Goal: Information Seeking & Learning: Understand process/instructions

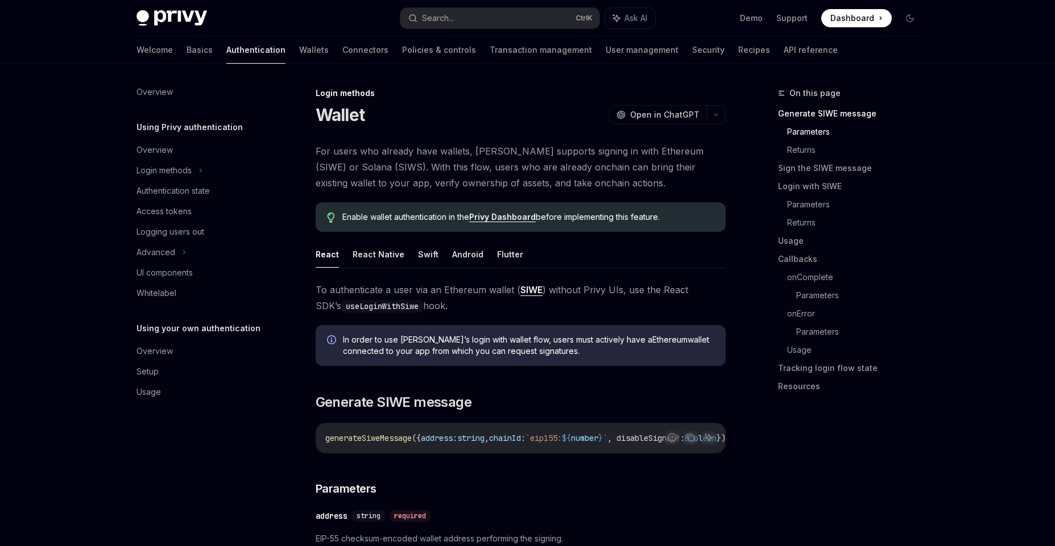
scroll to position [517, 0]
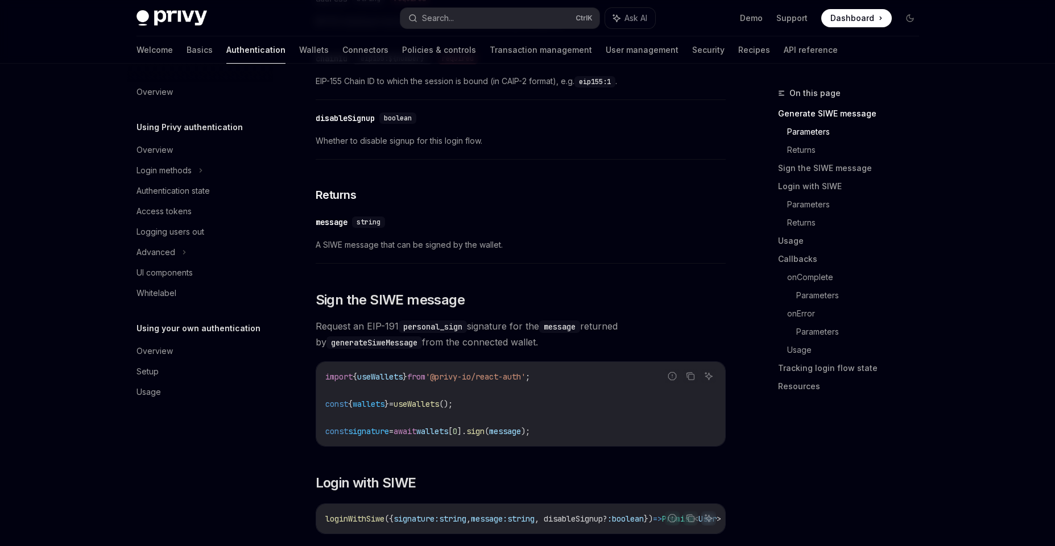
click at [180, 169] on div "Login methods" at bounding box center [163, 171] width 55 height 14
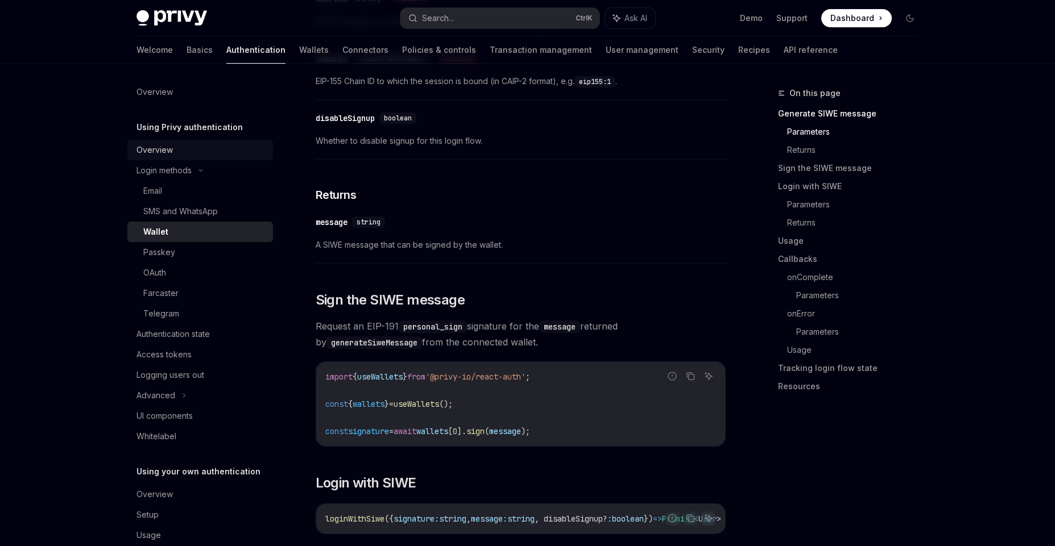
click at [160, 146] on div "Overview" at bounding box center [154, 150] width 36 height 14
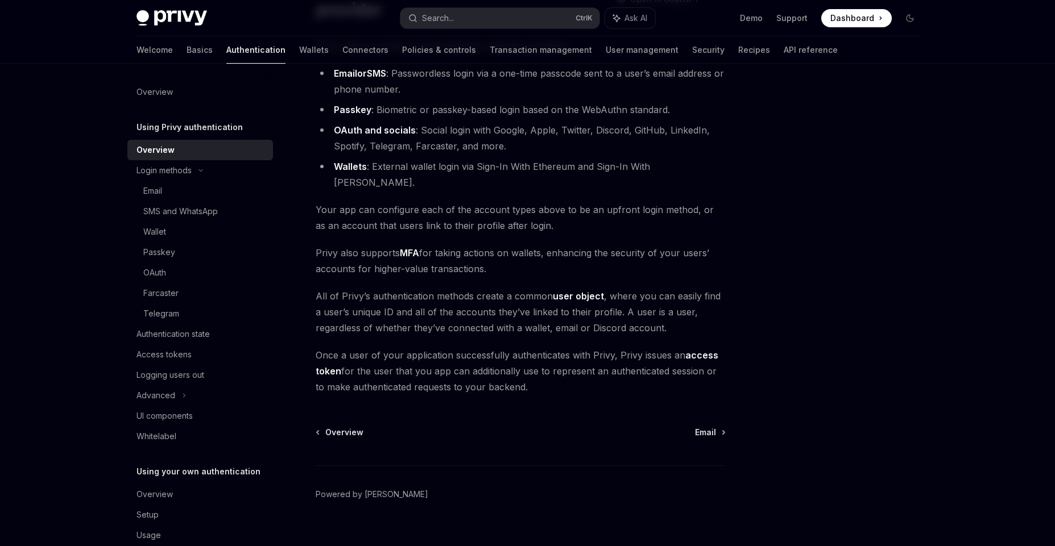
scroll to position [123, 0]
click at [169, 185] on div "Email" at bounding box center [204, 191] width 123 height 14
type textarea "*"
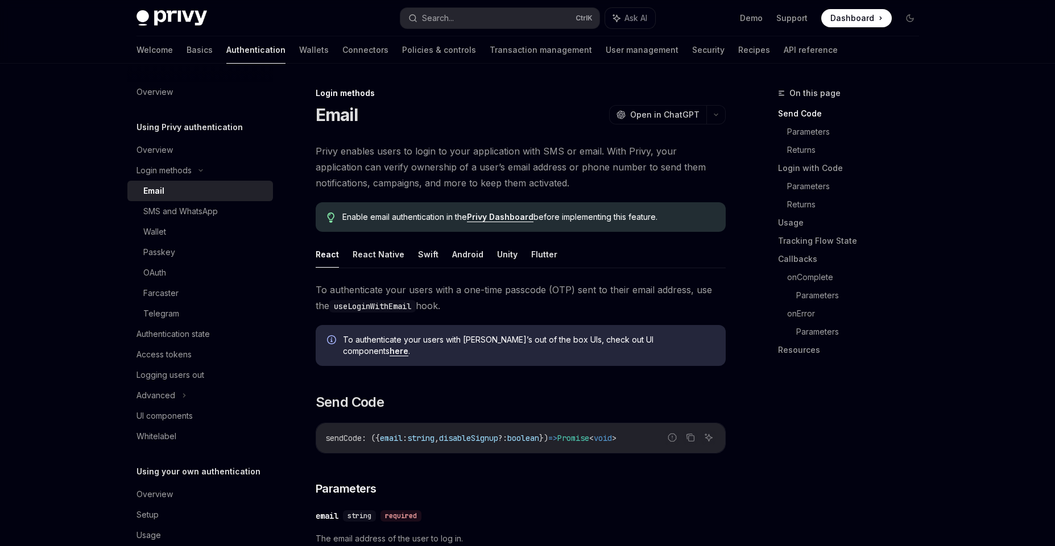
click at [483, 213] on link "Privy Dashboard" at bounding box center [500, 217] width 67 height 10
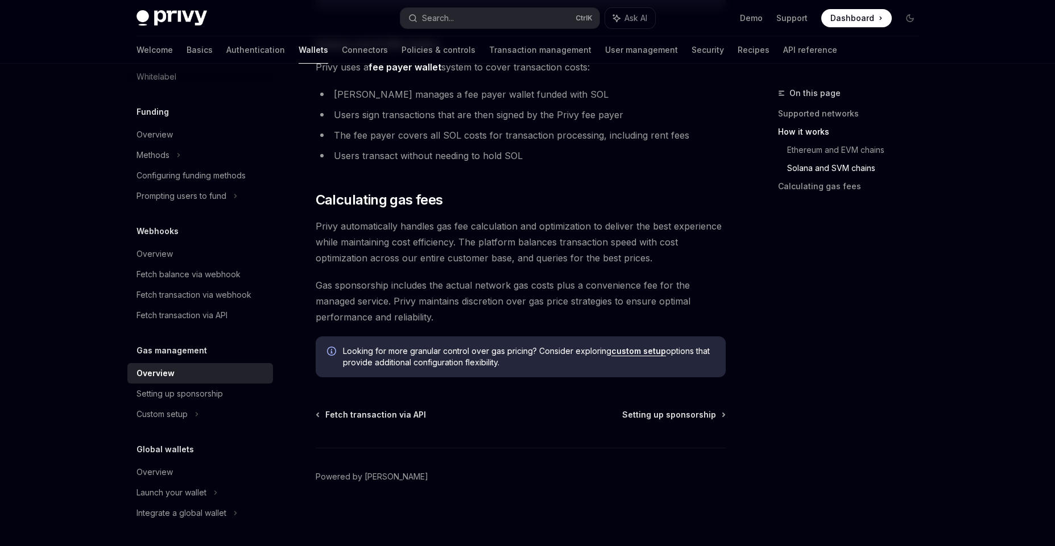
scroll to position [787, 0]
click at [202, 308] on link "Fetch transaction via API" at bounding box center [200, 315] width 146 height 20
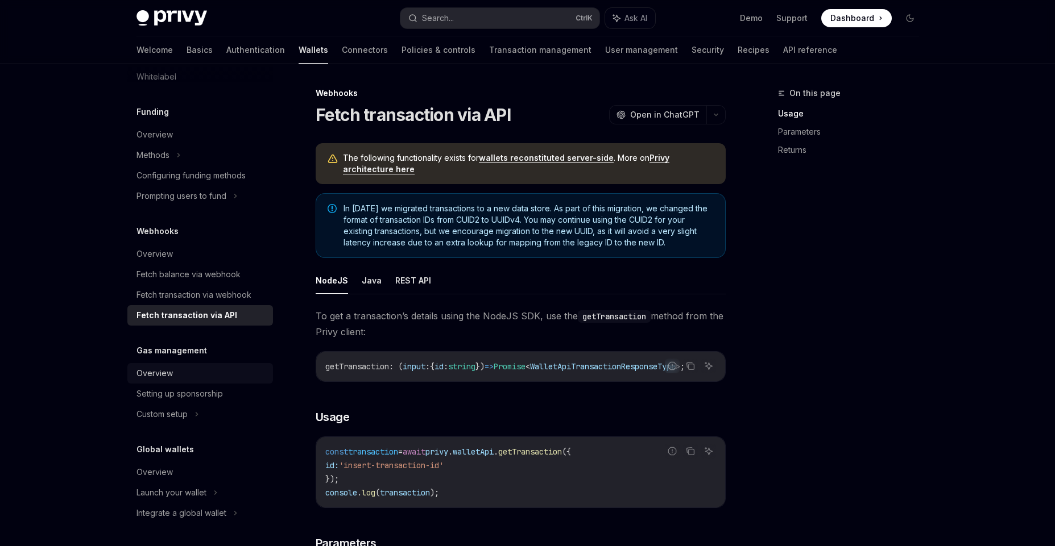
click at [180, 379] on div "Overview" at bounding box center [201, 374] width 130 height 14
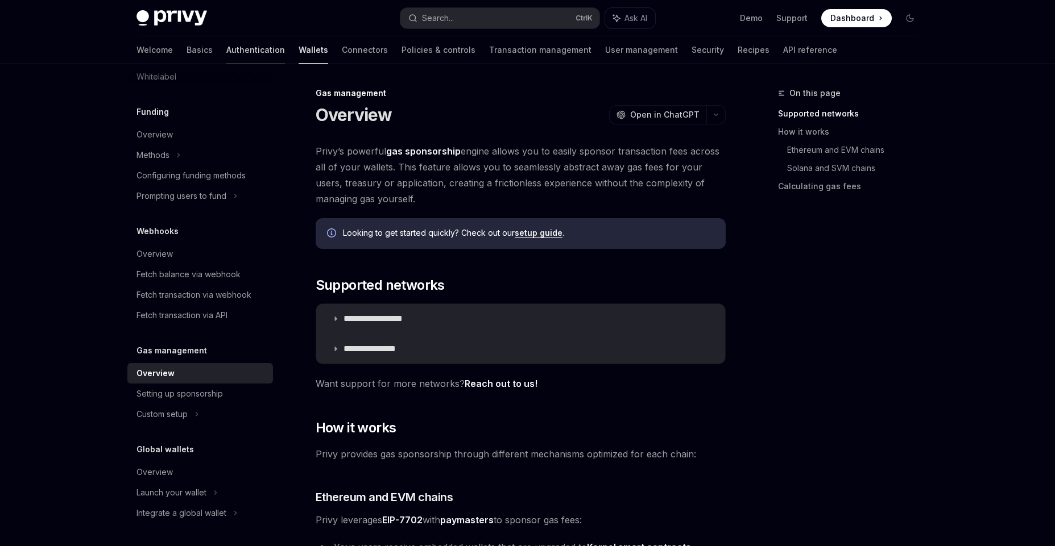
click at [226, 50] on link "Authentication" at bounding box center [255, 49] width 59 height 27
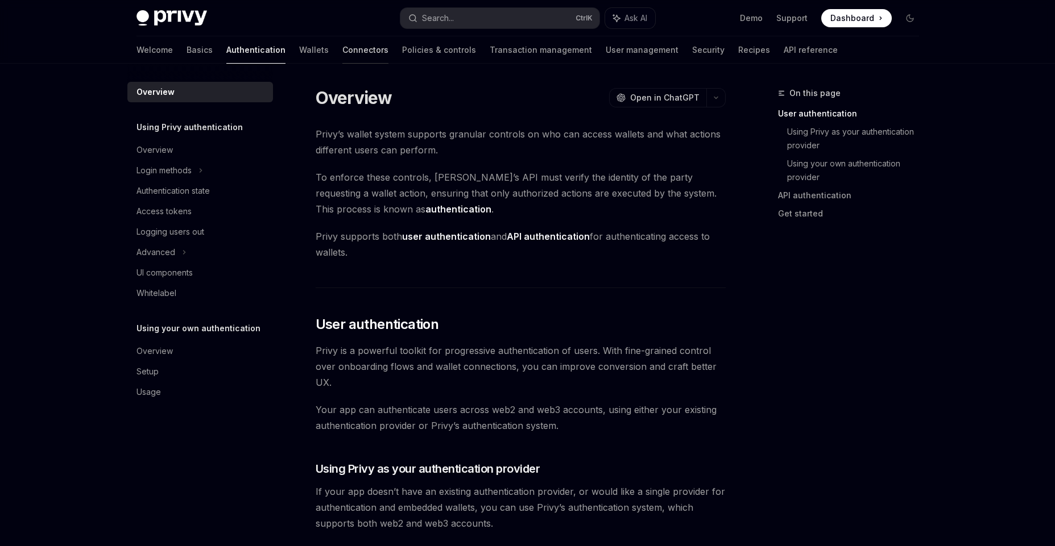
click at [342, 52] on link "Connectors" at bounding box center [365, 49] width 46 height 27
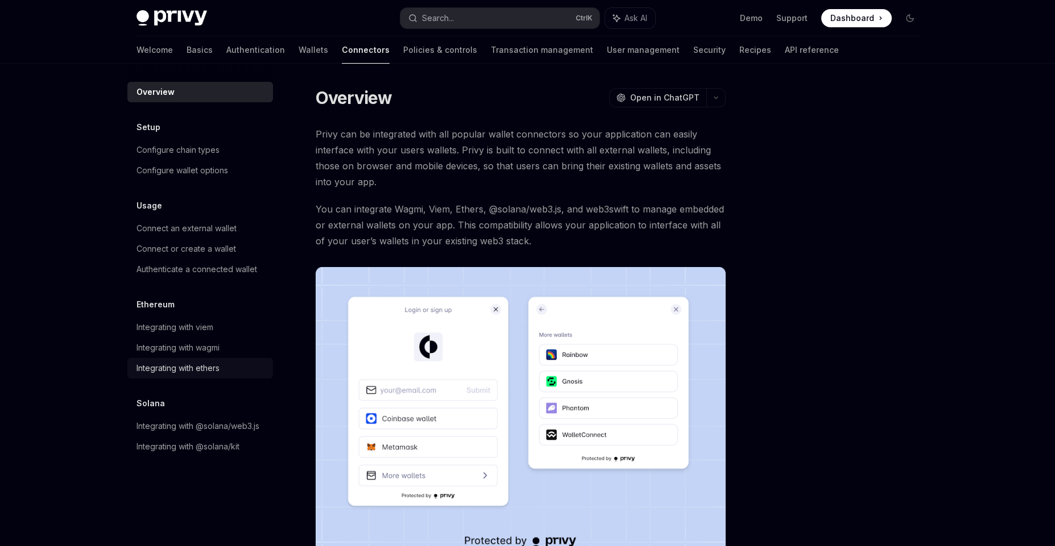
click at [204, 368] on div "Integrating with ethers" at bounding box center [177, 369] width 83 height 14
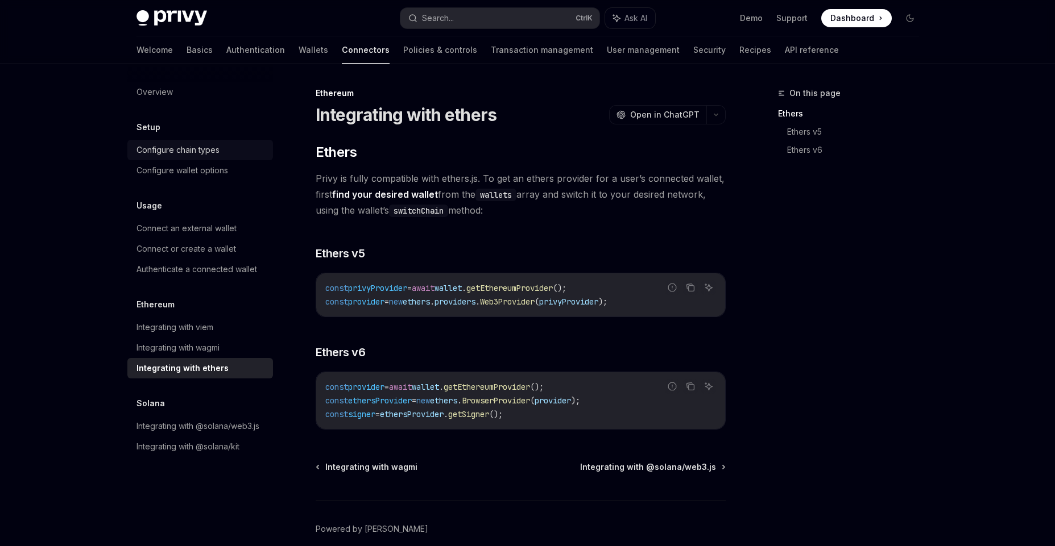
click at [247, 155] on div "Configure chain types" at bounding box center [201, 150] width 130 height 14
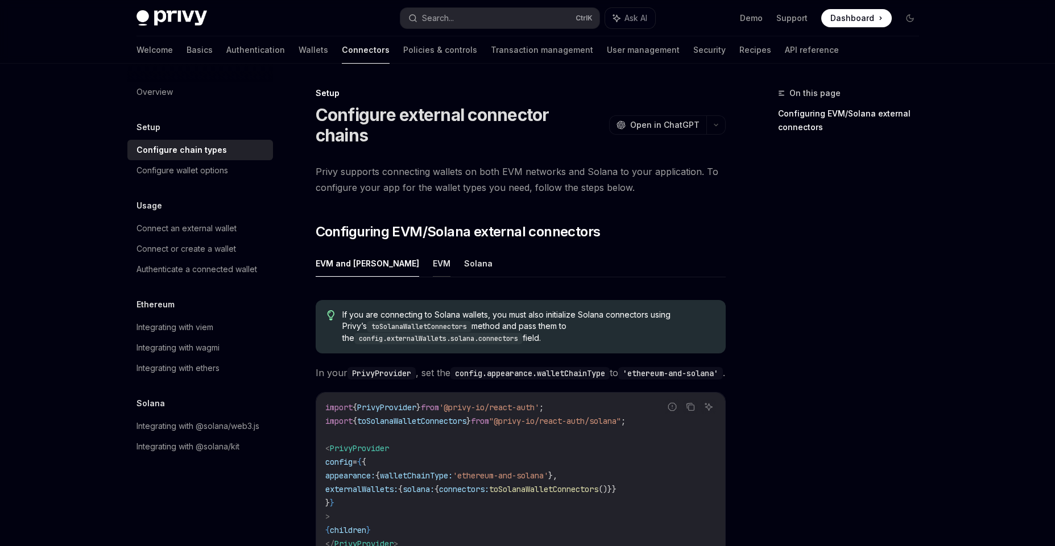
click at [433, 250] on button "EVM" at bounding box center [442, 263] width 18 height 27
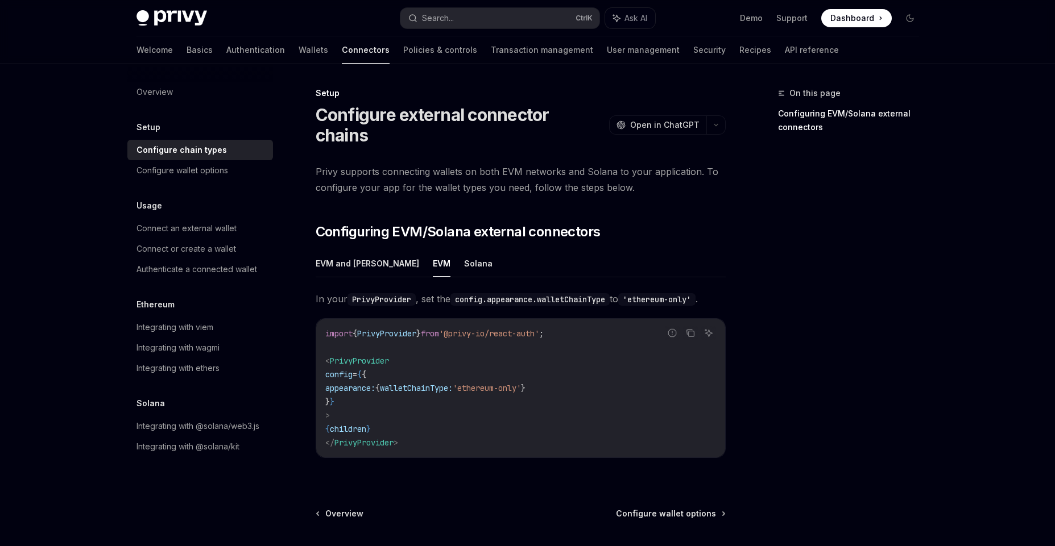
click at [409, 329] on span "PrivyProvider" at bounding box center [386, 334] width 59 height 10
copy span "PrivyProvider"
click at [840, 254] on div "On this page Configuring EVM/Solana external connectors" at bounding box center [841, 316] width 173 height 460
click at [438, 383] on span "walletChainType:" at bounding box center [416, 388] width 73 height 10
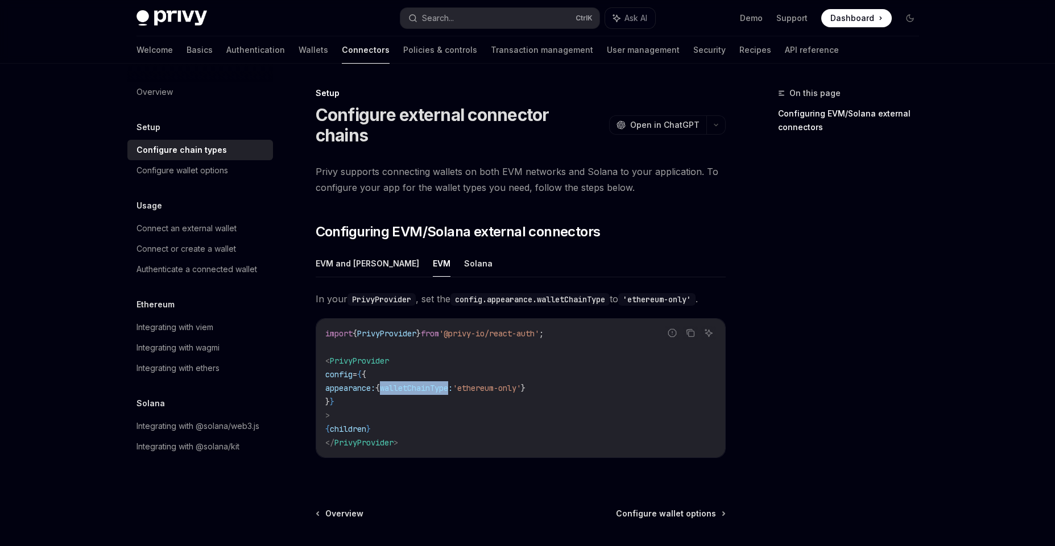
click at [438, 383] on span "walletChainType:" at bounding box center [416, 388] width 73 height 10
click at [358, 383] on span "appearance:" at bounding box center [350, 388] width 50 height 10
click at [367, 356] on span "PrivyProvider" at bounding box center [359, 361] width 59 height 10
copy span "PrivyProvider"
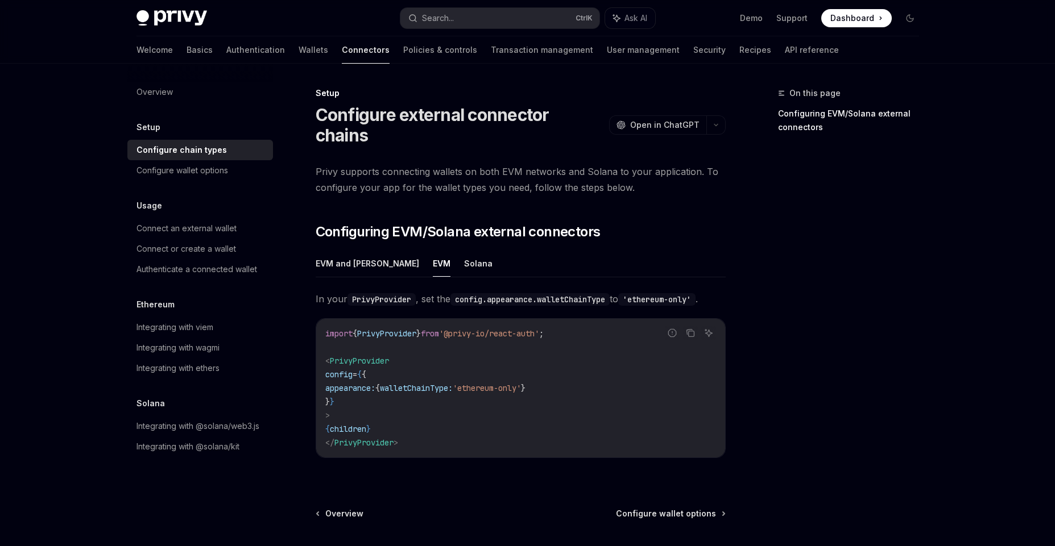
click at [424, 383] on span "walletChainType:" at bounding box center [416, 388] width 73 height 10
copy code "appearance: { walletChainType: 'ethereum-only' }"
click at [555, 293] on code "config.appearance.walletChainType" at bounding box center [529, 299] width 159 height 13
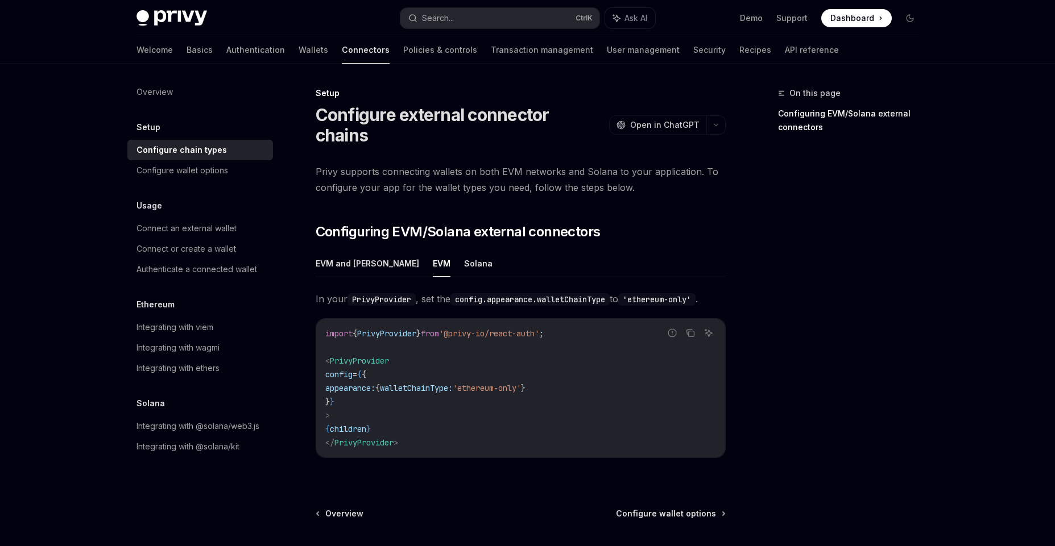
click at [450, 250] on ul "EVM and Solana EVM Solana" at bounding box center [521, 263] width 410 height 27
click at [464, 250] on button "Solana" at bounding box center [478, 263] width 28 height 27
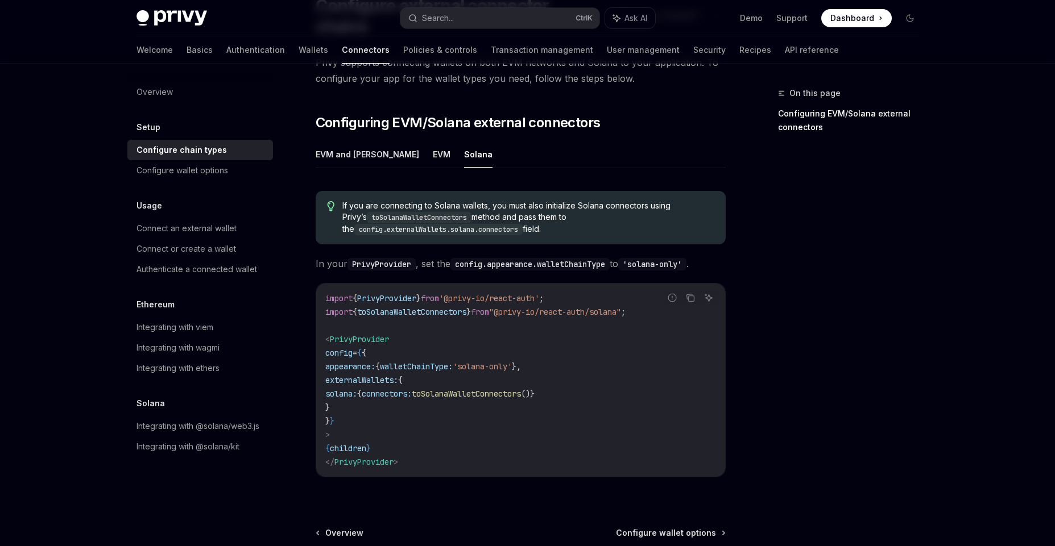
scroll to position [110, 0]
click at [433, 140] on button "EVM" at bounding box center [442, 153] width 18 height 27
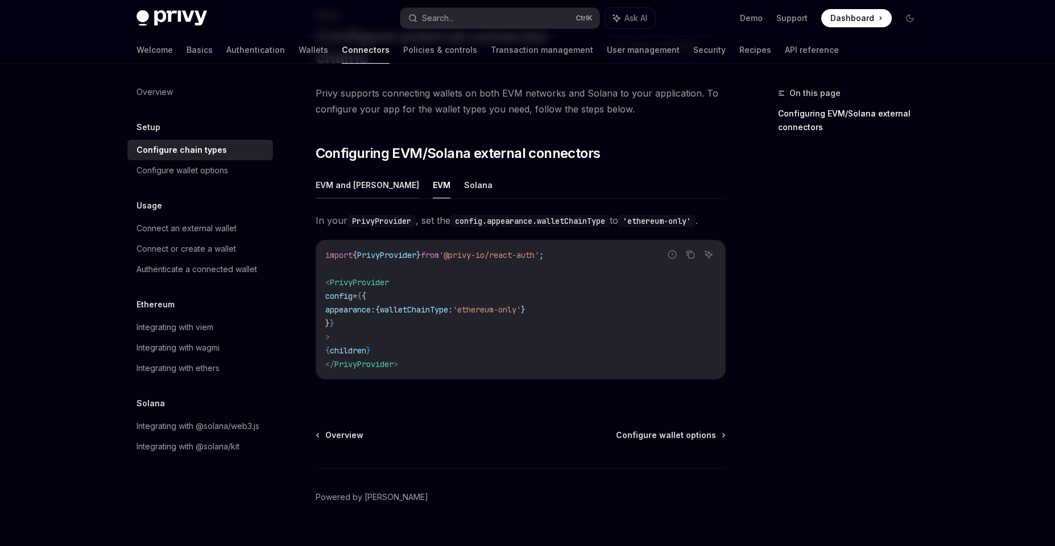
click at [360, 172] on button "EVM and Solana" at bounding box center [367, 185] width 103 height 27
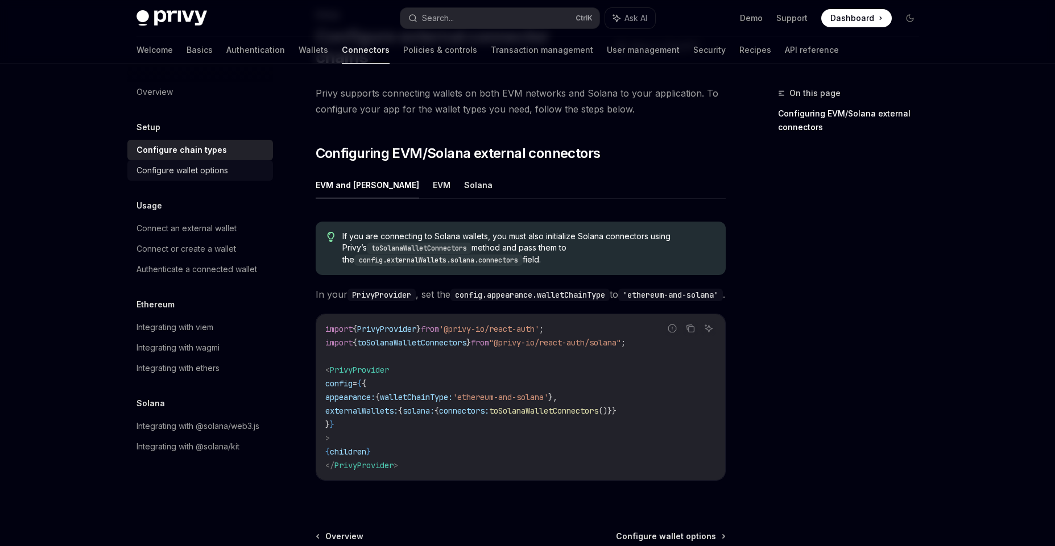
click at [222, 177] on link "Configure wallet options" at bounding box center [200, 170] width 146 height 20
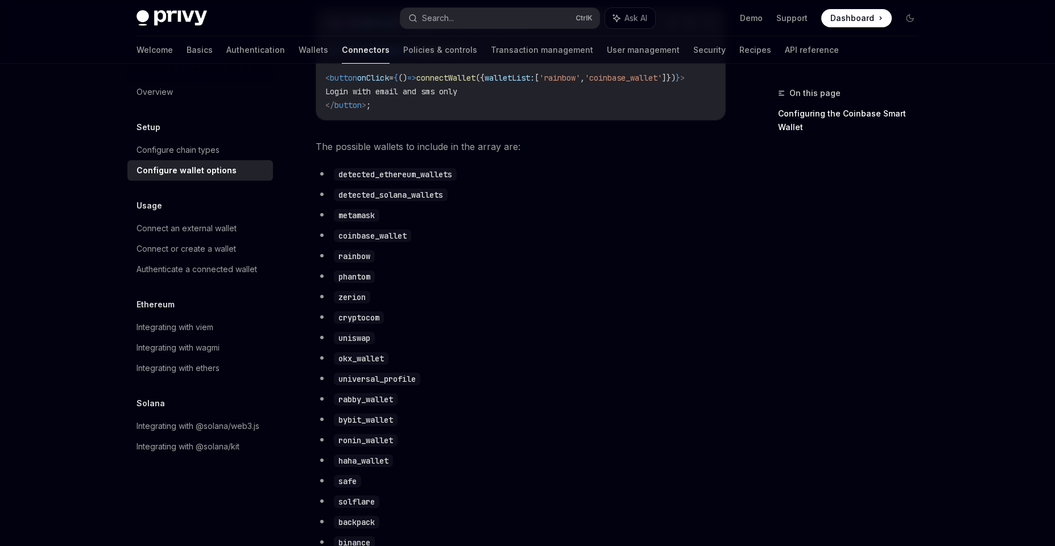
scroll to position [550, 0]
click at [395, 183] on code "detected_ethereum_wallets" at bounding box center [395, 177] width 123 height 13
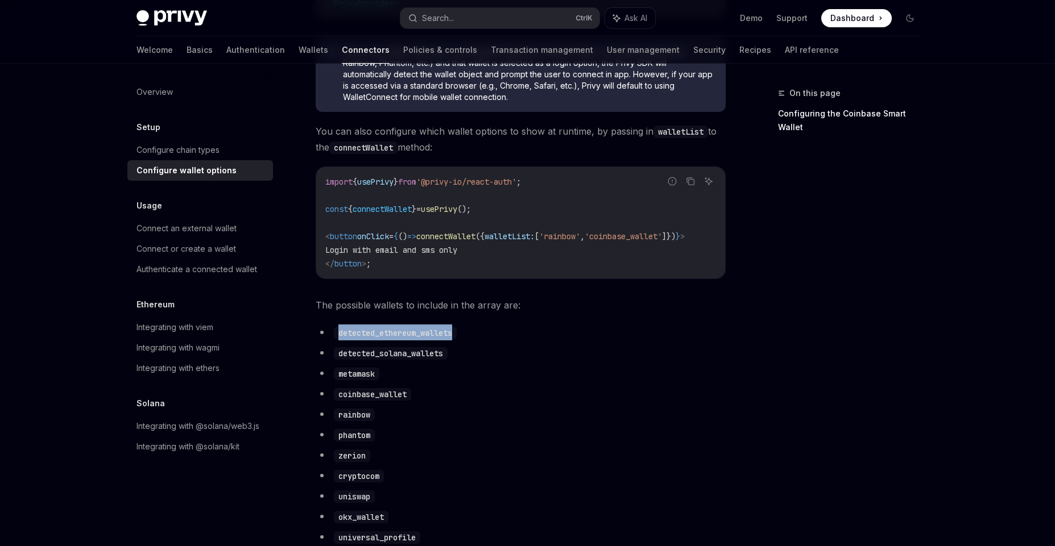
scroll to position [395, 0]
click at [475, 238] on span "connectWallet" at bounding box center [445, 236] width 59 height 10
copy span "connectWallet"
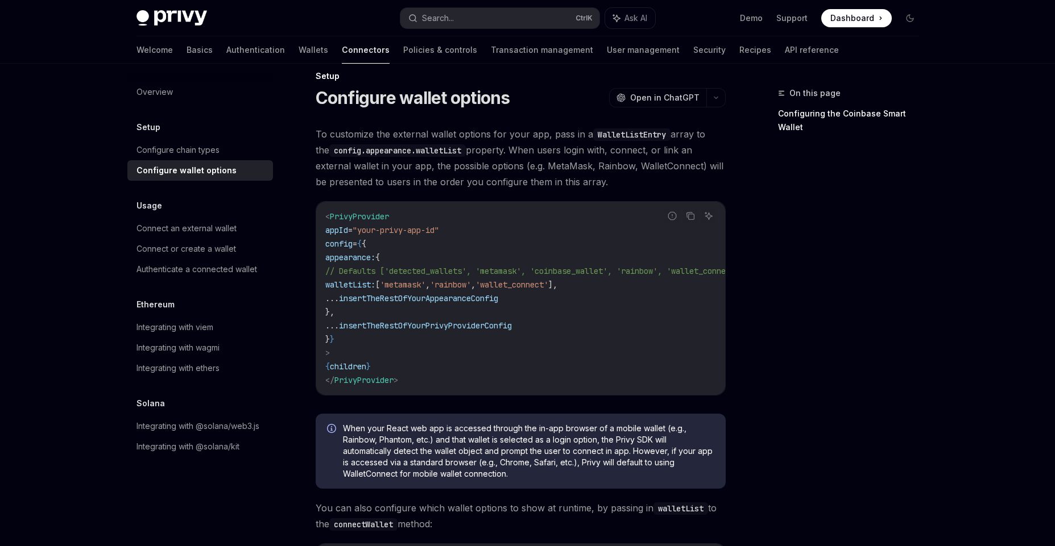
scroll to position [15, 0]
click at [496, 292] on code "< PrivyProvider appId = "your-privy-app-id" config = { { appearance: { // Defau…" at bounding box center [548, 299] width 446 height 177
copy span "rainbow"
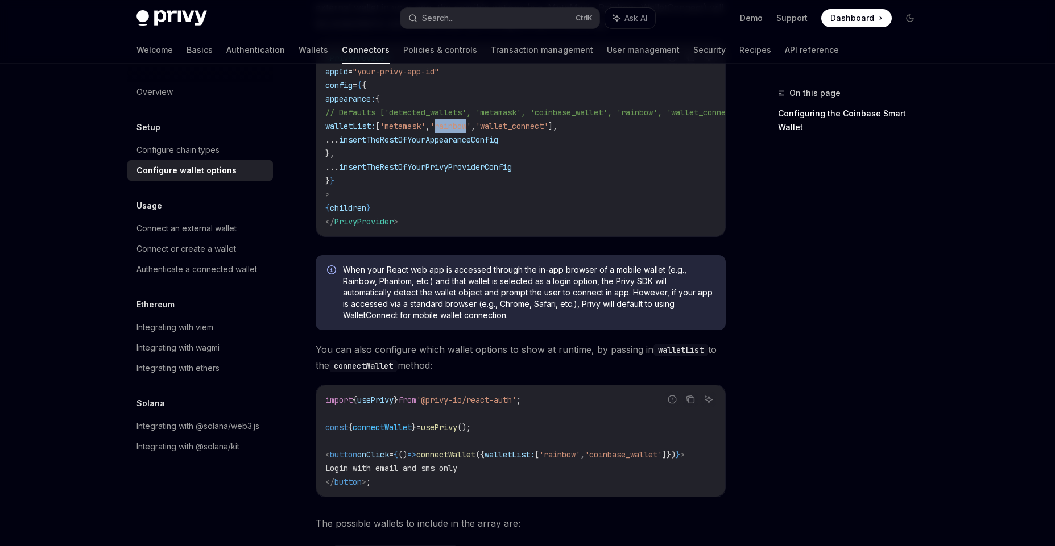
scroll to position [175, 0]
click at [425, 129] on span "'metamask'" at bounding box center [402, 127] width 45 height 10
copy code "walletList: [ 'metamask' , 'rainbow' , 'wallet_connect' ],"
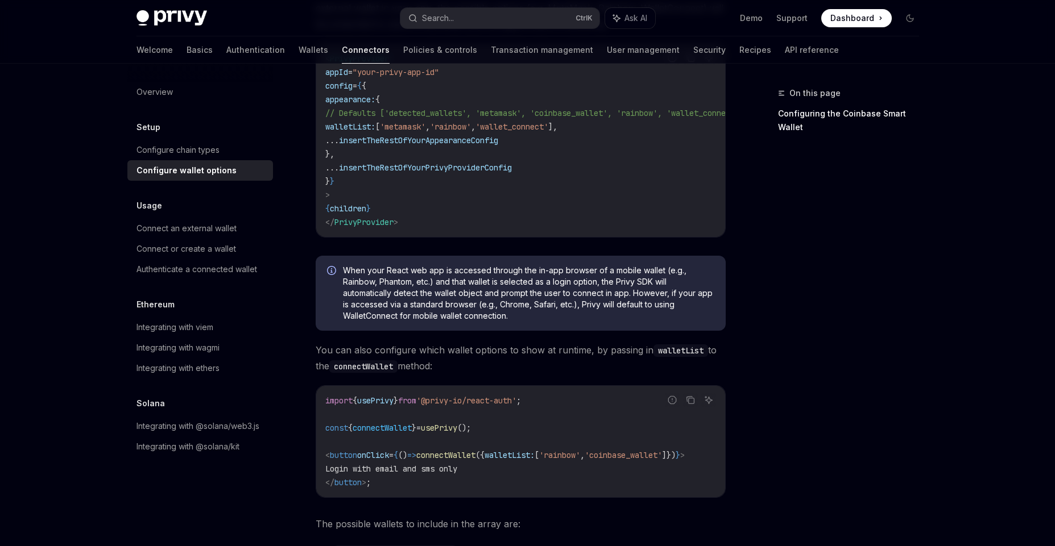
drag, startPoint x: 580, startPoint y: 236, endPoint x: 628, endPoint y: 235, distance: 47.8
click at [625, 234] on div "< PrivyProvider appId = "your-privy-app-id" config = { { appearance: { // Defau…" at bounding box center [520, 140] width 409 height 193
click at [548, 131] on span "'wallet_connect'" at bounding box center [511, 127] width 73 height 10
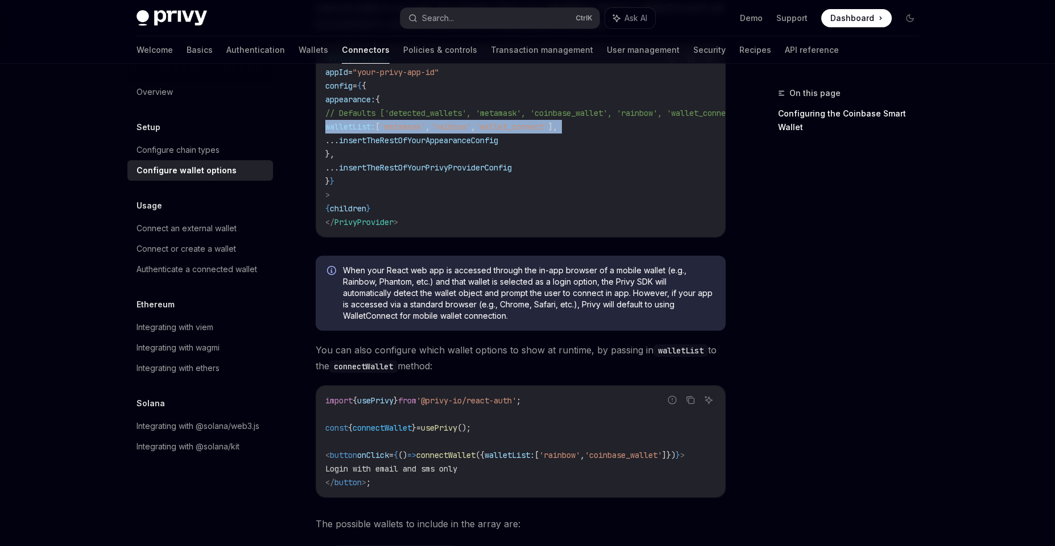
click at [548, 131] on span "'wallet_connect'" at bounding box center [511, 127] width 73 height 10
copy code "walletList: [ 'metamask' , 'rainbow' , 'wallet_connect' ],"
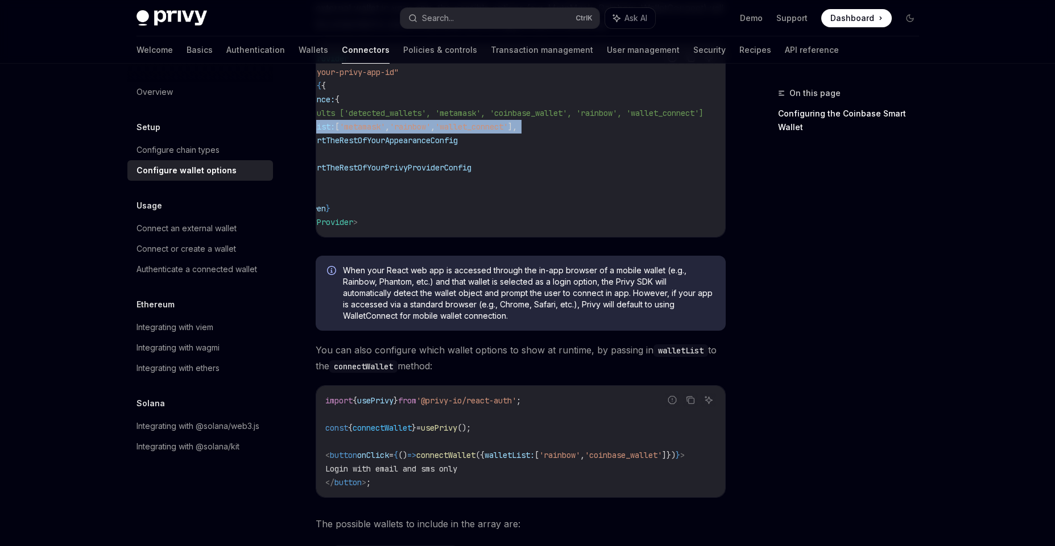
scroll to position [0, 96]
drag, startPoint x: 410, startPoint y: 113, endPoint x: 712, endPoint y: 119, distance: 302.5
click at [712, 119] on code "< PrivyProvider appId = "your-privy-app-id" config = { { appearance: { // Defau…" at bounding box center [502, 140] width 446 height 177
copy span "['detected_wallets', 'metamask', 'coinbase_wallet', 'rainbow', 'wallet_connect']"
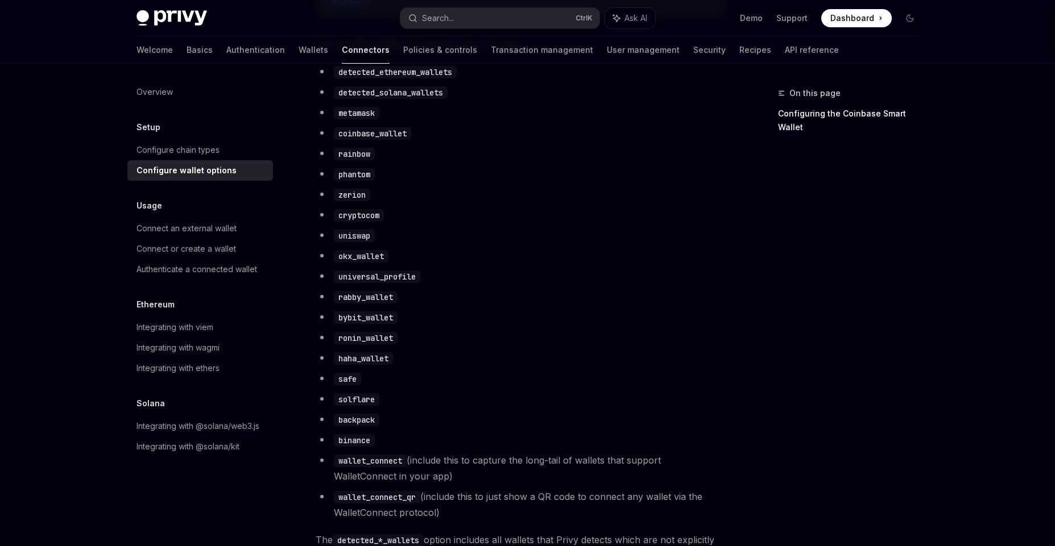
scroll to position [650, 0]
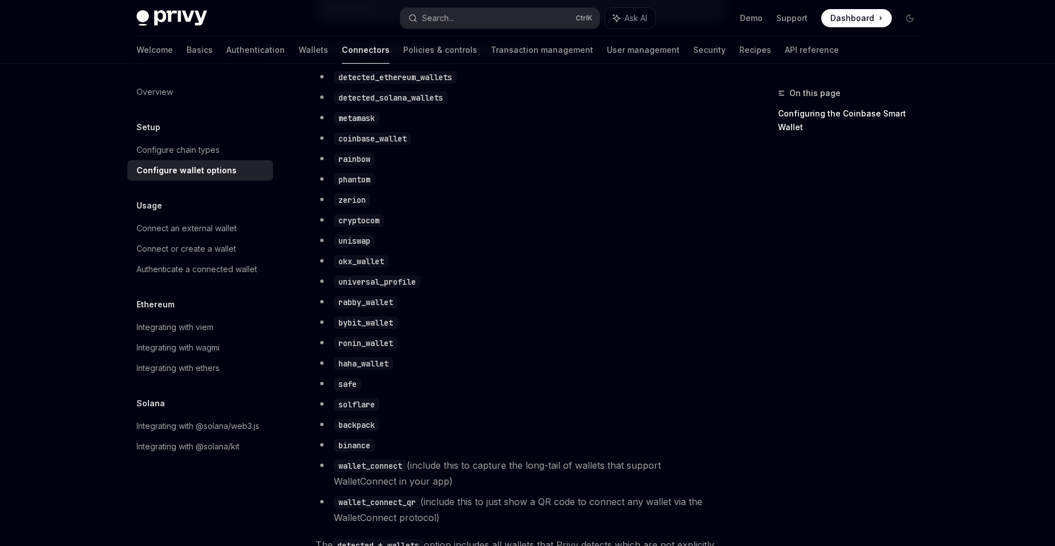
click at [356, 442] on ul "detected_ethereum_wallets detected_solana_wallets metamask coinbase_wallet rain…" at bounding box center [521, 297] width 410 height 457
click at [362, 431] on code "backpack" at bounding box center [356, 425] width 45 height 13
copy code "backpack"
drag, startPoint x: 381, startPoint y: 415, endPoint x: 377, endPoint y: 433, distance: 18.2
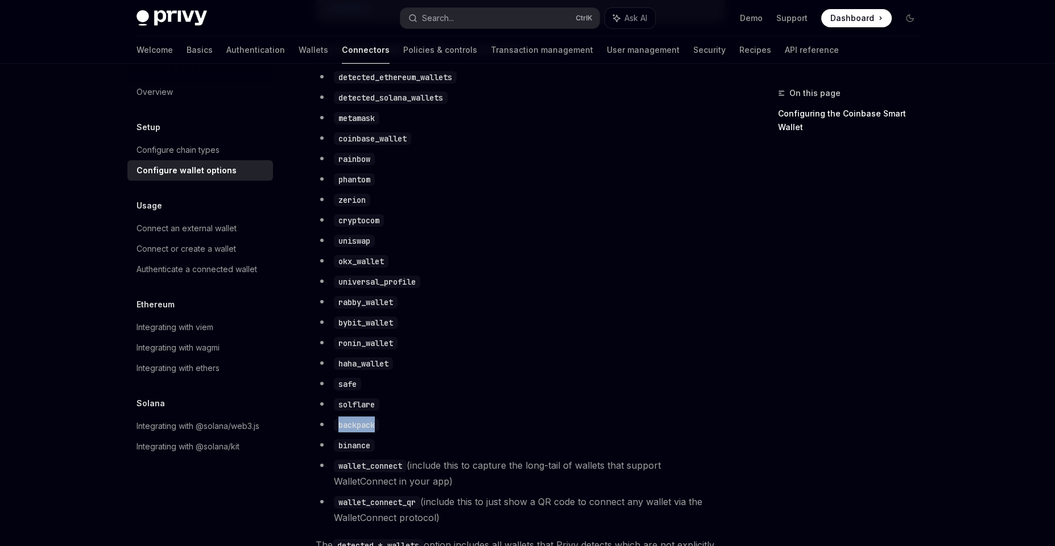
click at [377, 433] on ul "detected_ethereum_wallets detected_solana_wallets metamask coinbase_wallet rain…" at bounding box center [521, 297] width 410 height 457
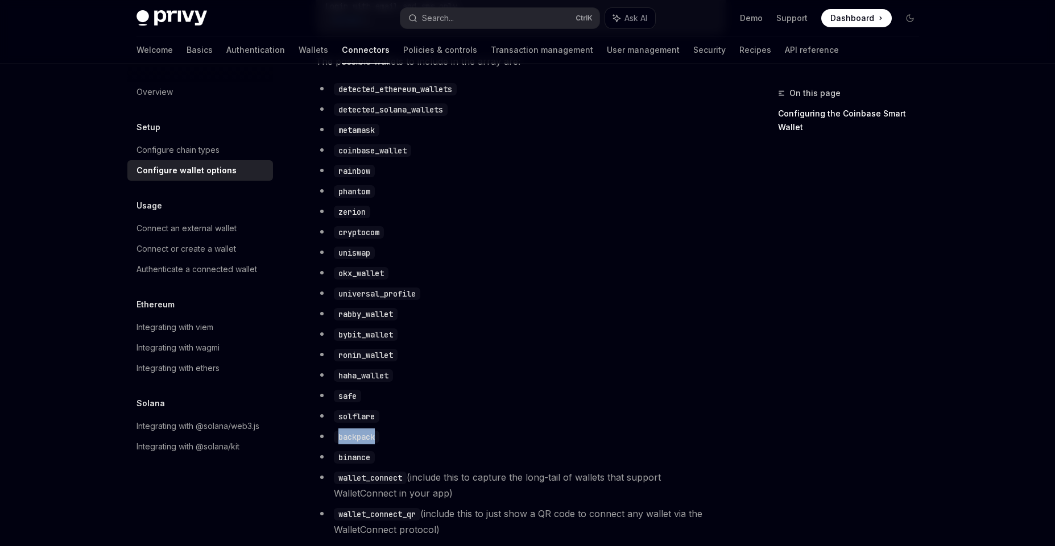
scroll to position [627, 0]
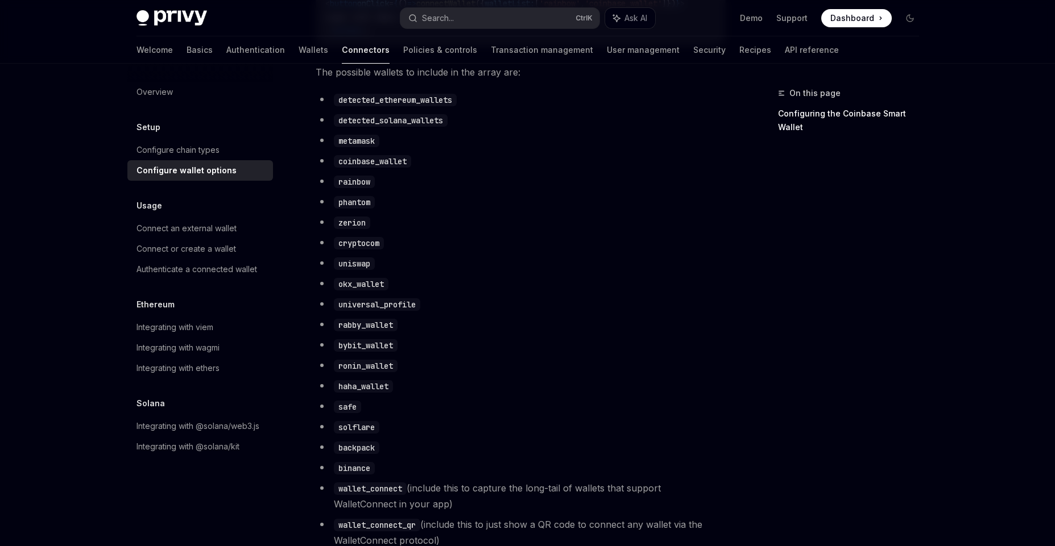
click at [359, 229] on code "zerion" at bounding box center [352, 223] width 36 height 13
copy code "zerion"
click at [412, 105] on code "detected_ethereum_wallets" at bounding box center [395, 100] width 123 height 13
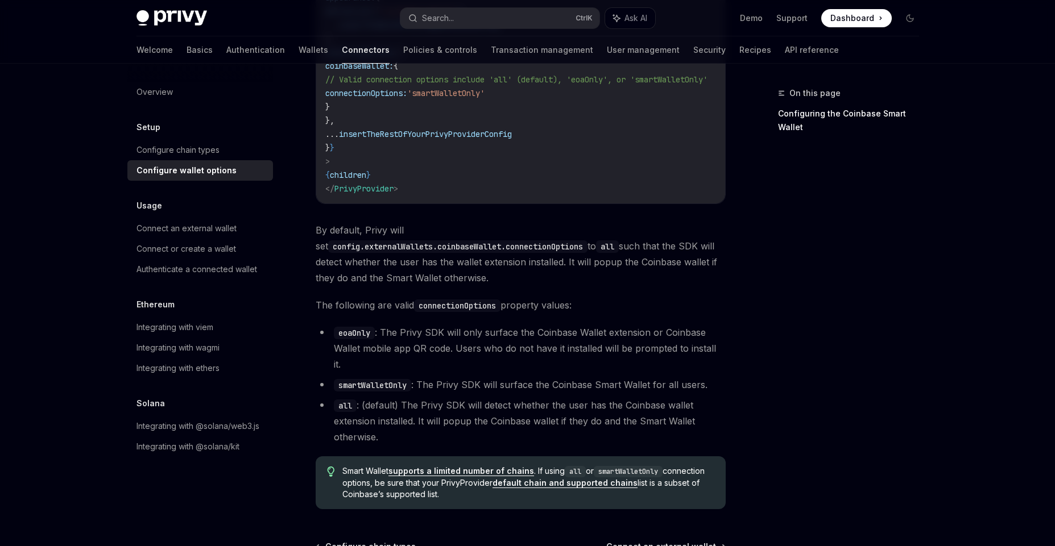
scroll to position [1426, 0]
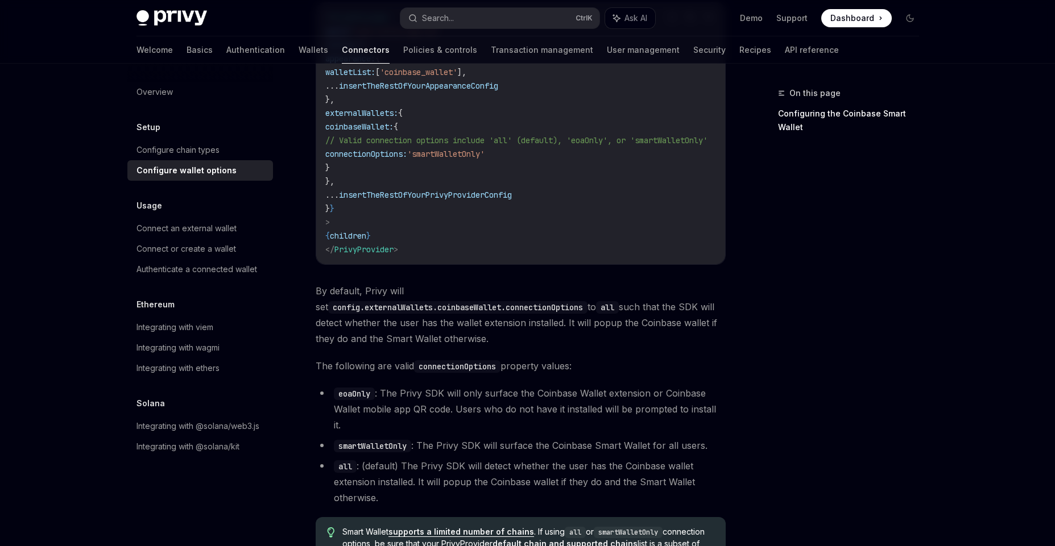
click at [508, 316] on span "By default, Privy will set config.externalWallets.coinbaseWallet.connectionOpti…" at bounding box center [521, 315] width 410 height 64
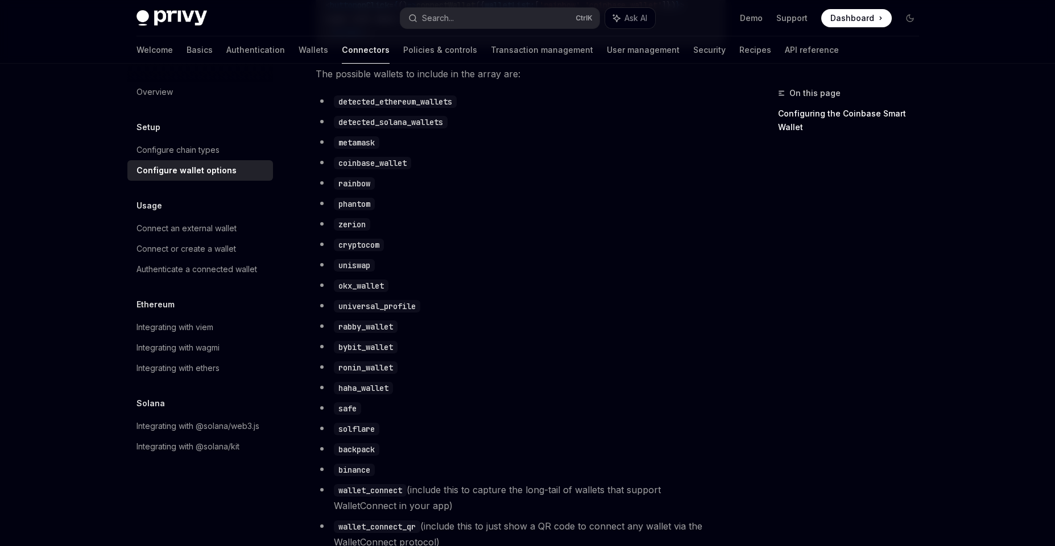
scroll to position [625, 0]
click at [349, 414] on code "safe" at bounding box center [347, 409] width 27 height 13
click at [650, 335] on li "rabby_wallet" at bounding box center [521, 327] width 410 height 16
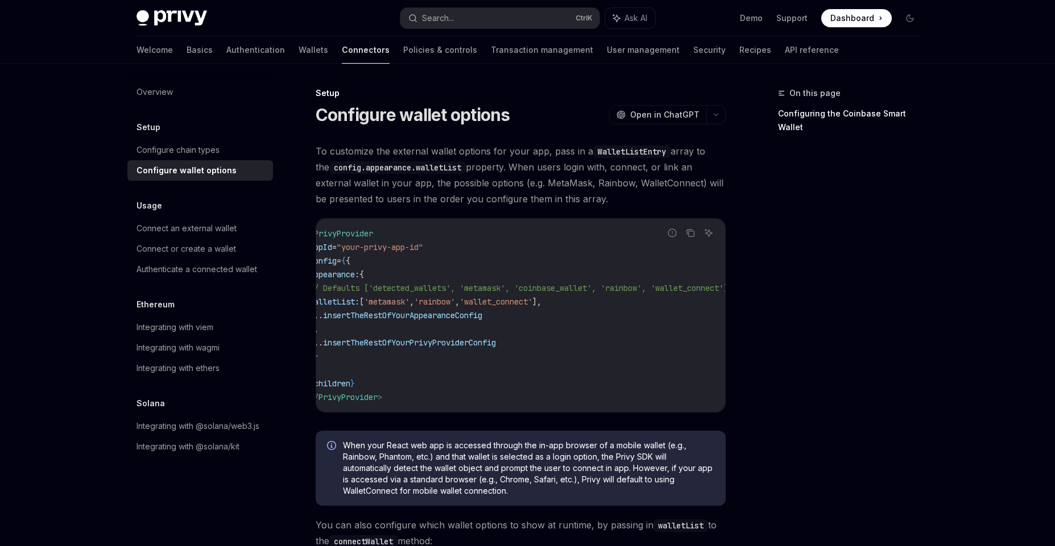
scroll to position [0, 18]
click at [240, 231] on div "Connect an external wallet" at bounding box center [201, 229] width 130 height 14
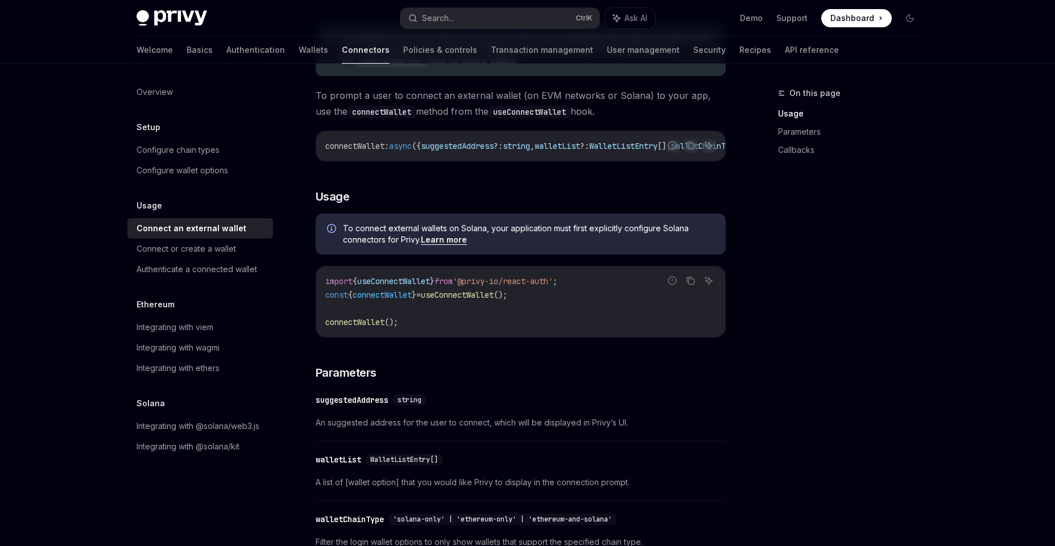
scroll to position [171, 0]
drag, startPoint x: 459, startPoint y: 160, endPoint x: 558, endPoint y: 162, distance: 98.9
click at [555, 160] on div "connectWallet : async ({ suggestedAddress ?: string , walletList ?: WalletListE…" at bounding box center [520, 146] width 409 height 30
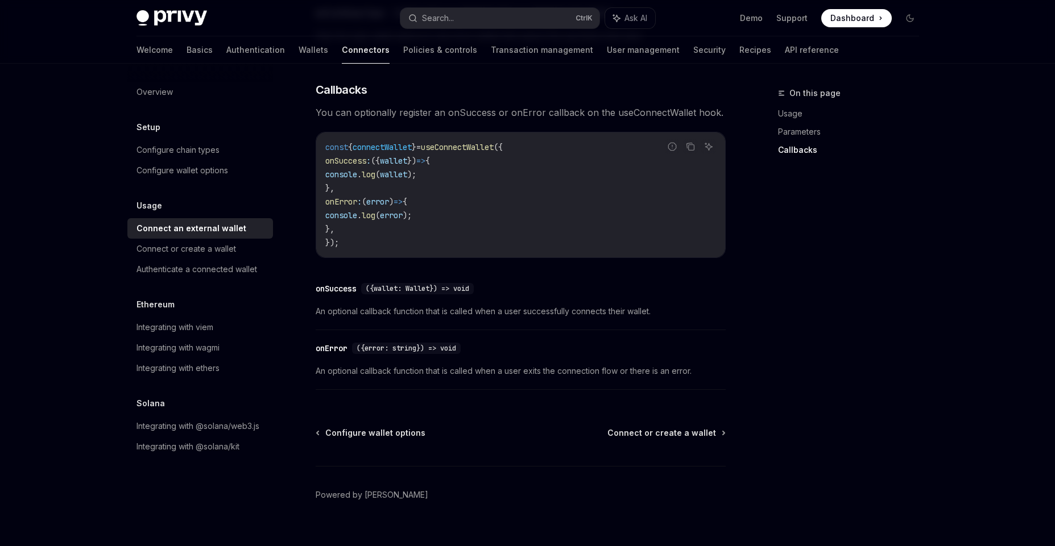
scroll to position [700, 0]
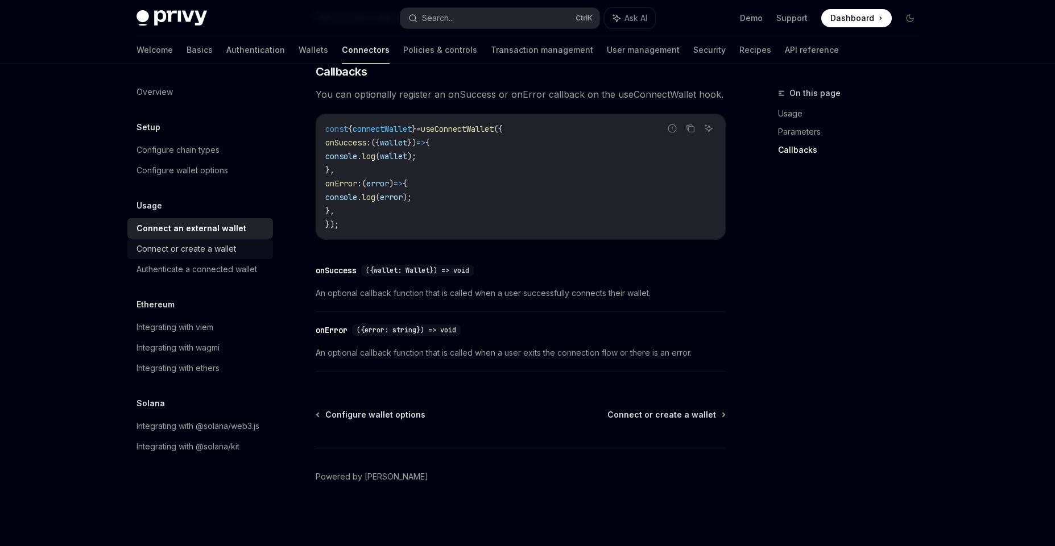
click at [229, 252] on div "Connect or create a wallet" at bounding box center [185, 249] width 99 height 14
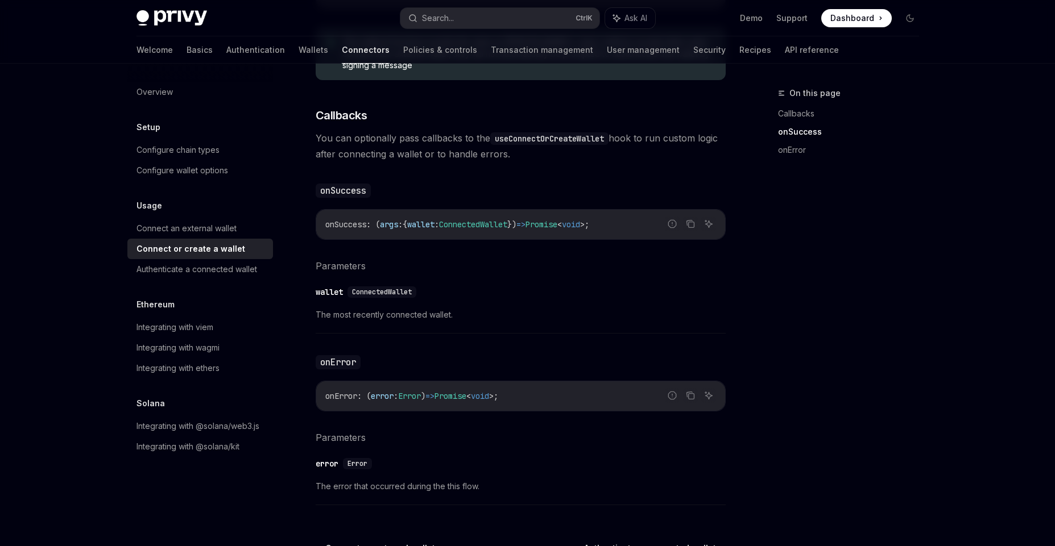
scroll to position [712, 0]
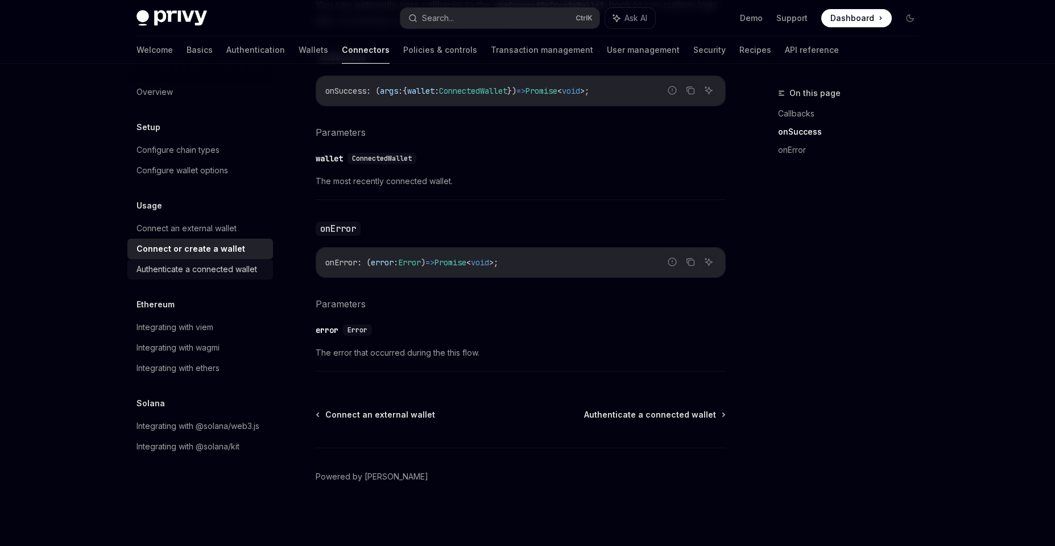
click at [225, 279] on link "Authenticate a connected wallet" at bounding box center [200, 269] width 146 height 20
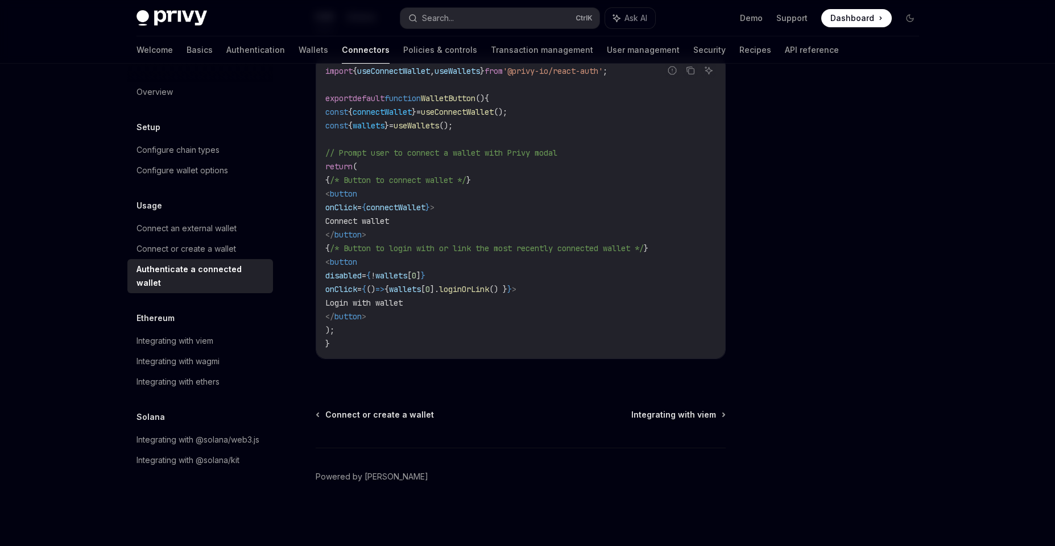
scroll to position [653, 0]
click at [218, 375] on div "Integrating with ethers" at bounding box center [177, 382] width 83 height 14
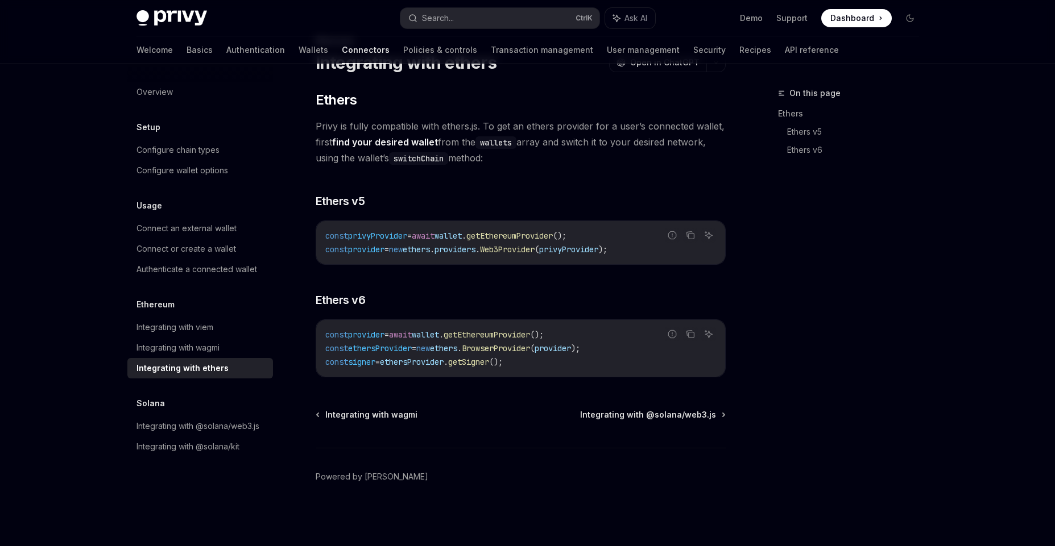
scroll to position [52, 0]
click at [298, 50] on link "Wallets" at bounding box center [313, 49] width 30 height 27
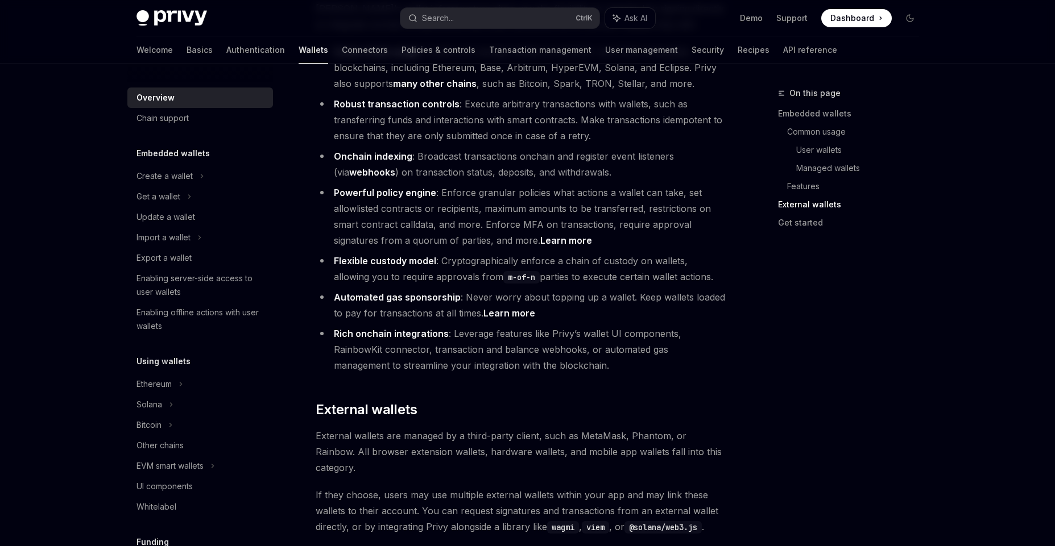
scroll to position [1717, 0]
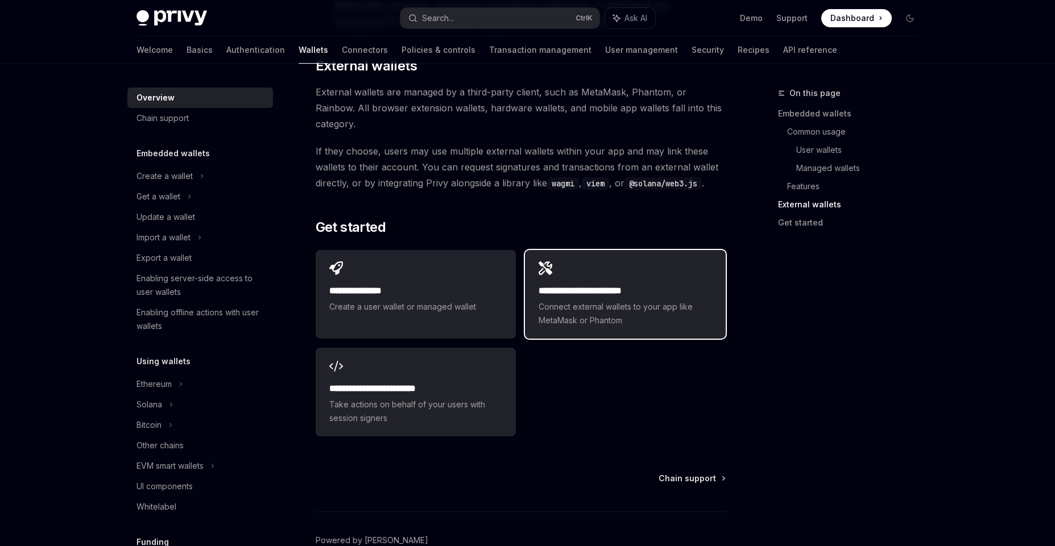
click at [578, 284] on div "**********" at bounding box center [624, 305] width 173 height 43
type textarea "*"
